Goal: Navigation & Orientation: Understand site structure

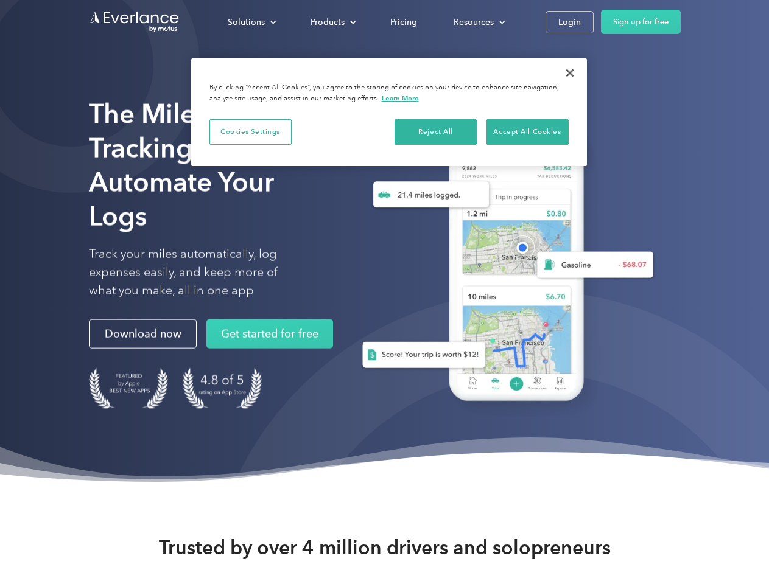
click at [251, 22] on div "Solutions" at bounding box center [246, 22] width 37 height 15
click at [332, 22] on div "Products" at bounding box center [327, 22] width 34 height 15
click at [478, 22] on div "Resources" at bounding box center [473, 22] width 40 height 15
click at [250, 131] on button "Cookies Settings" at bounding box center [250, 132] width 82 height 26
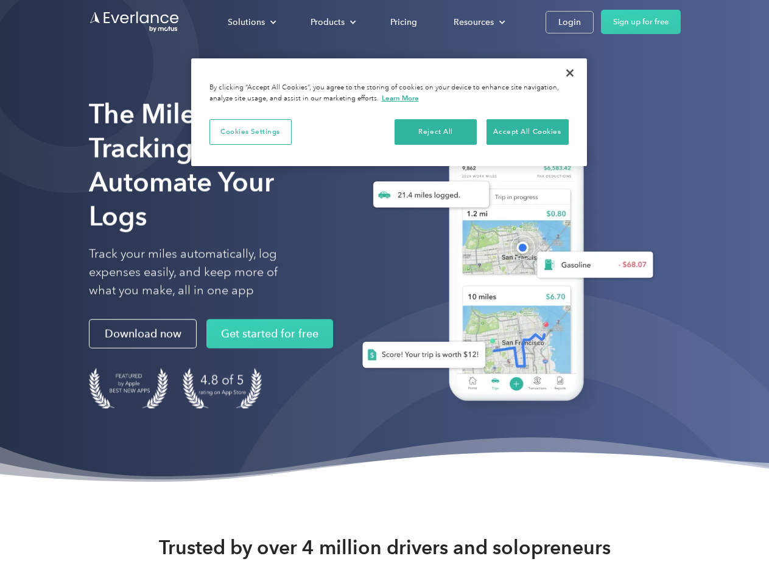
click at [0, 0] on div "When you visit any website, it may store or retrieve information on your browse…" at bounding box center [0, 0] width 0 height 0
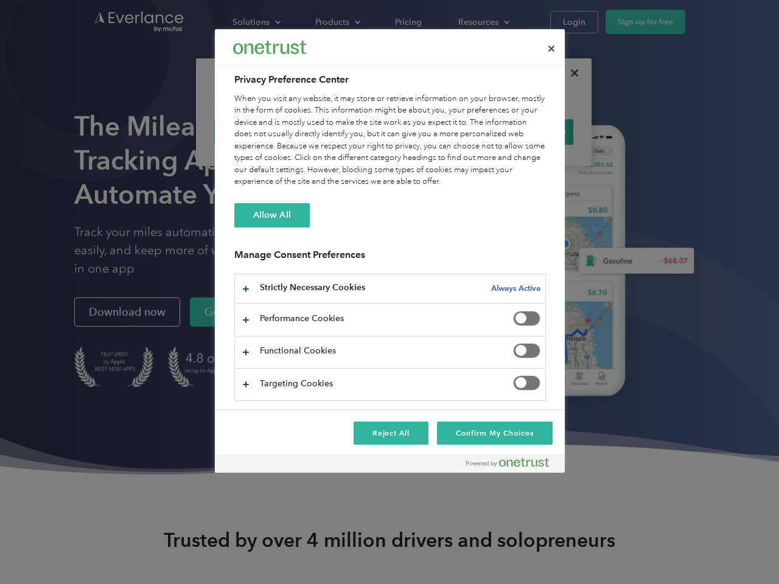
click at [527, 131] on div "When you visit any website, it may store or retrieve information on your browse…" at bounding box center [390, 140] width 312 height 95
click at [570, 73] on div at bounding box center [389, 292] width 779 height 584
